Goal: Navigation & Orientation: Find specific page/section

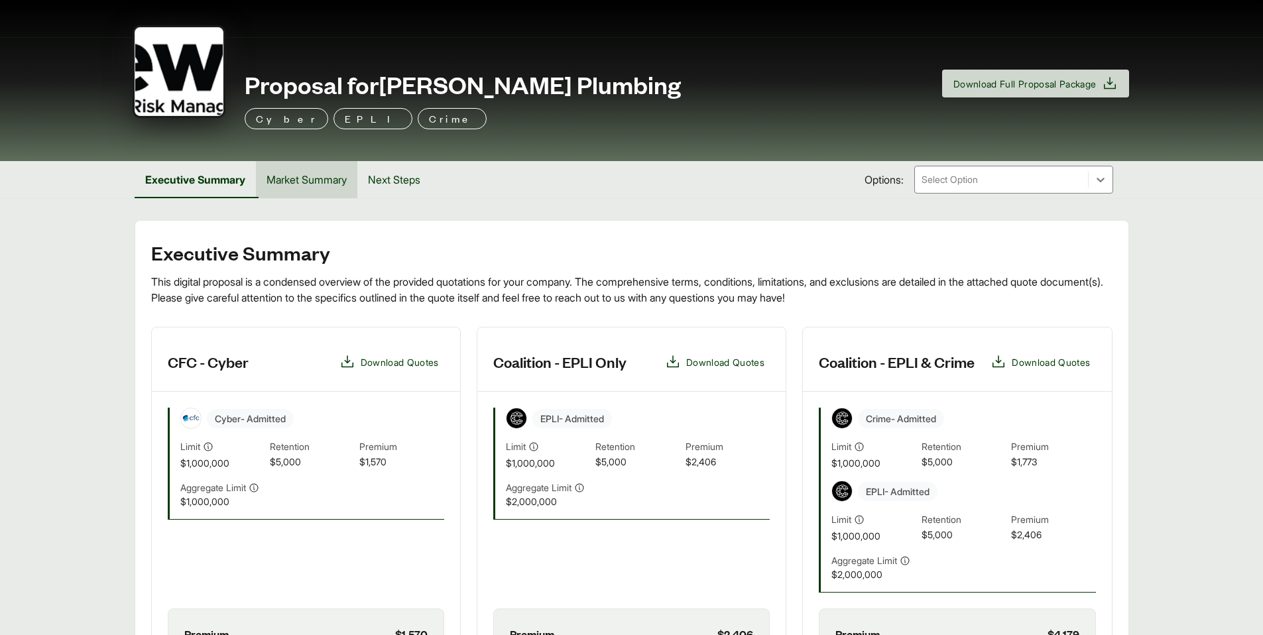
click at [320, 188] on button "Market Summary" at bounding box center [306, 179] width 101 height 37
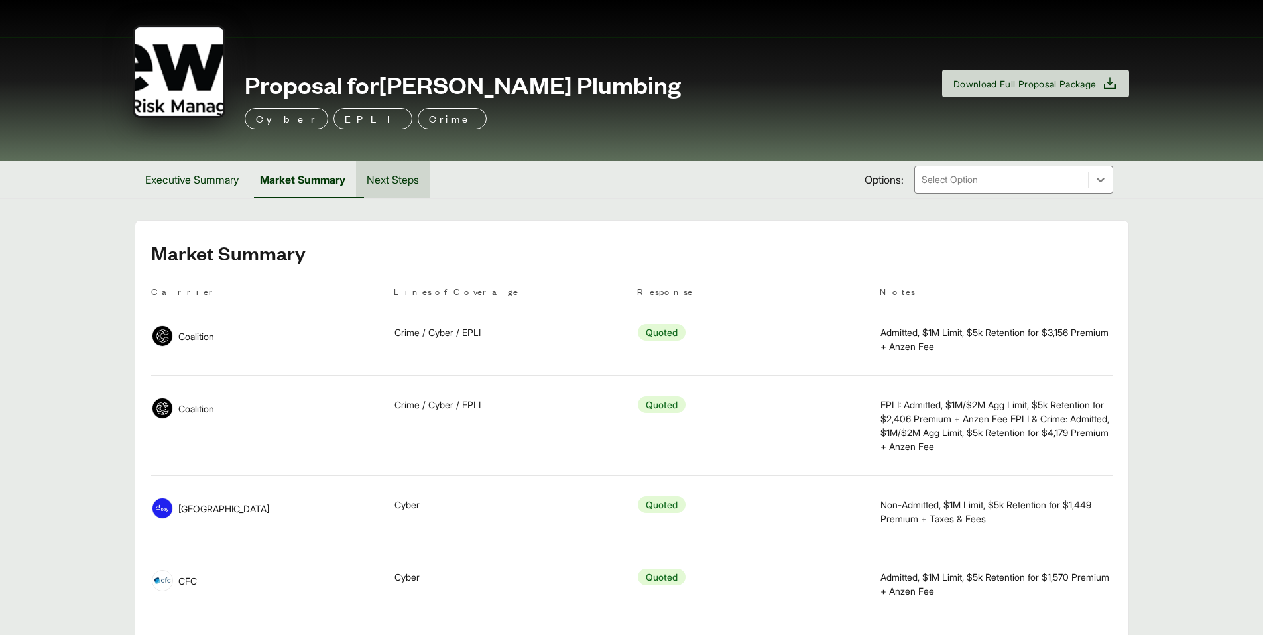
click at [401, 183] on button "Next Steps" at bounding box center [393, 179] width 74 height 37
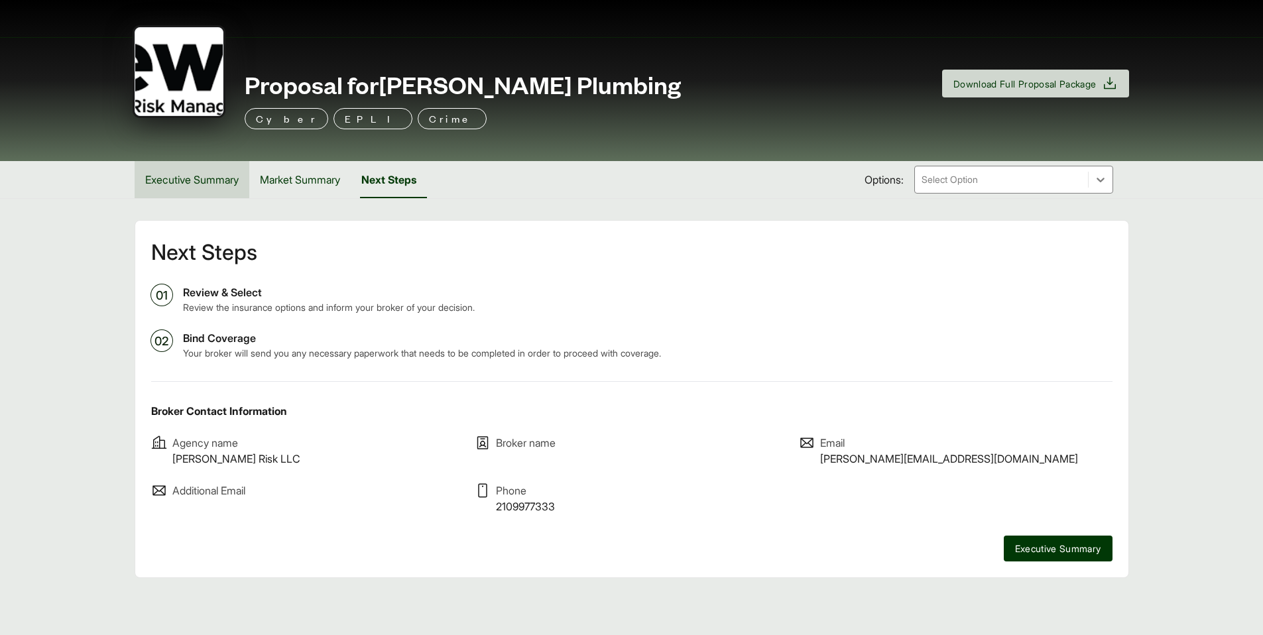
click at [210, 183] on button "Executive Summary" at bounding box center [192, 179] width 115 height 37
